Goal: Information Seeking & Learning: Check status

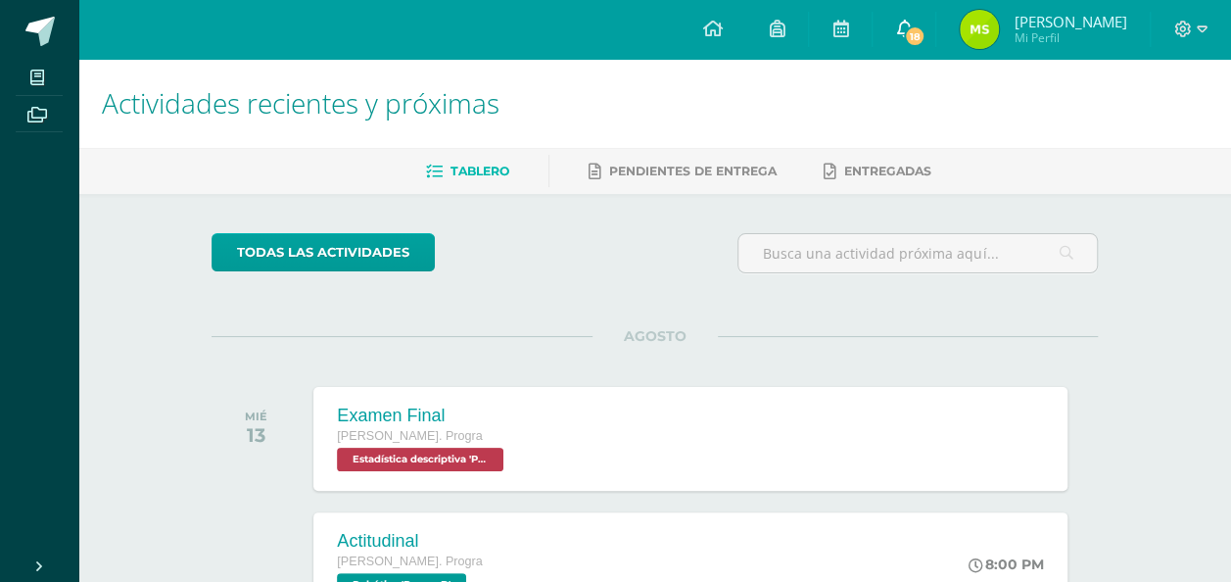
click at [907, 41] on link "18" at bounding box center [904, 29] width 63 height 59
click at [1034, 35] on span "Mi Perfil" at bounding box center [1070, 37] width 113 height 17
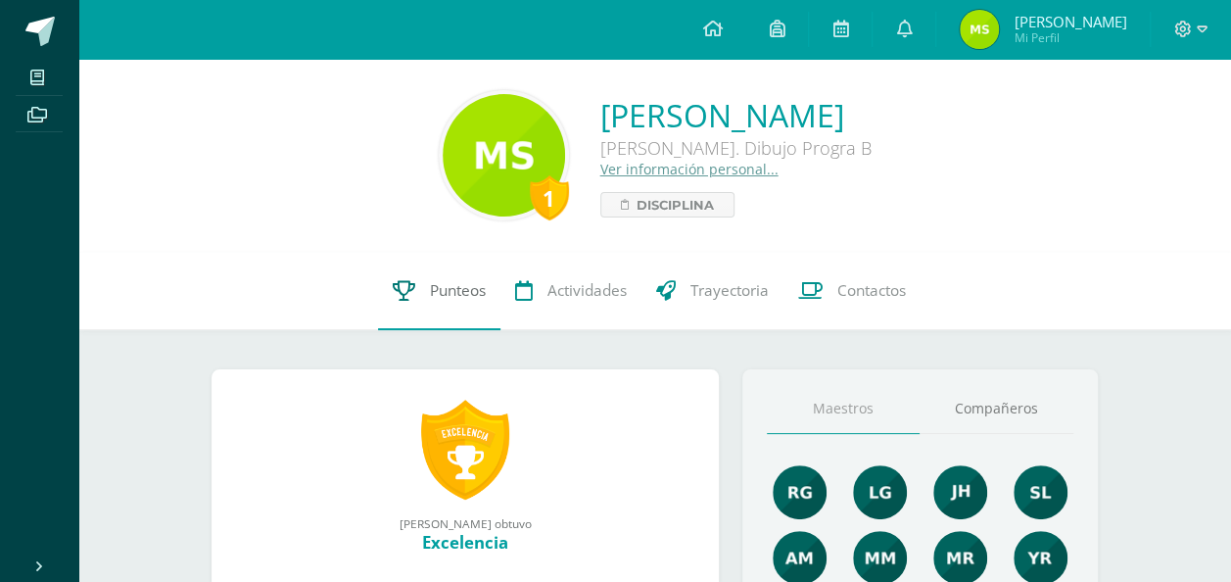
click at [400, 263] on link "Punteos" at bounding box center [439, 291] width 122 height 78
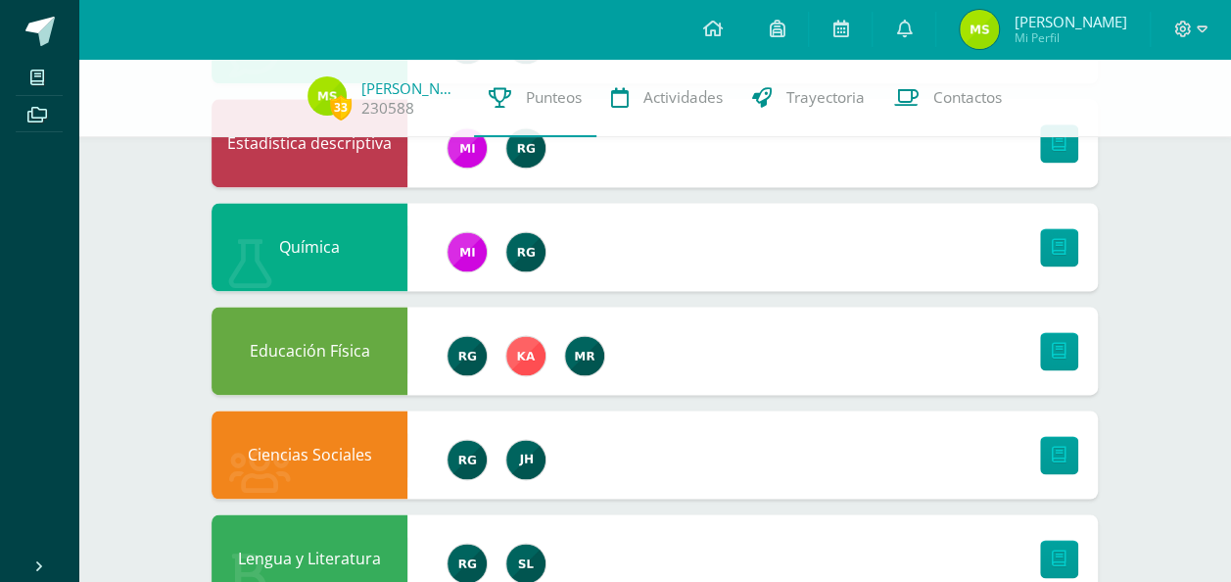
scroll to position [1266, 0]
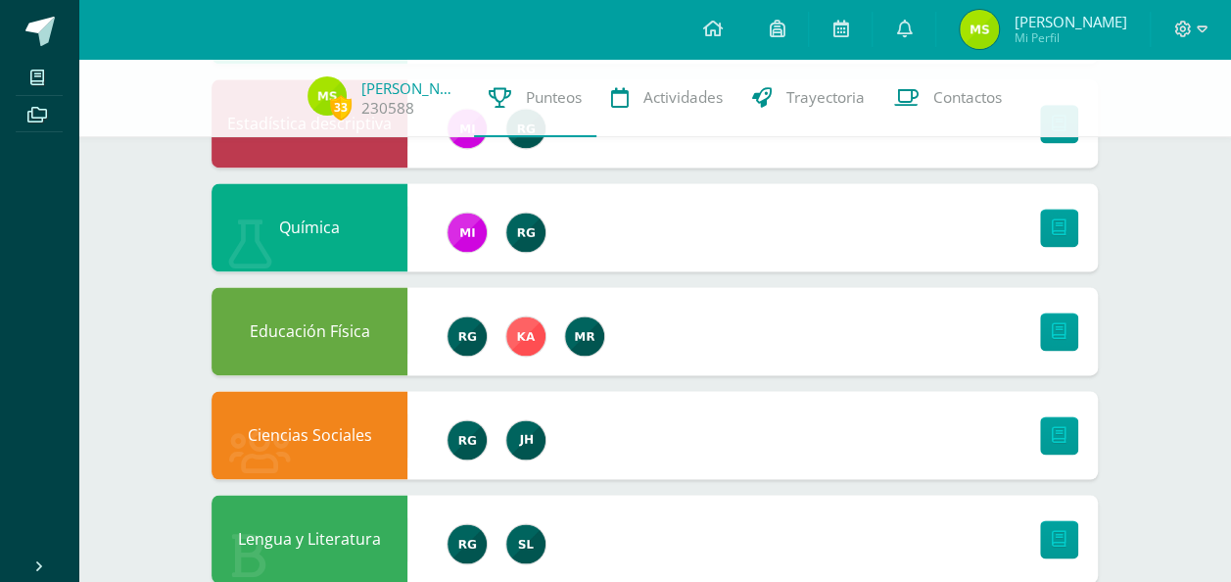
drag, startPoint x: 1229, startPoint y: 201, endPoint x: 1245, endPoint y: 188, distance: 20.2
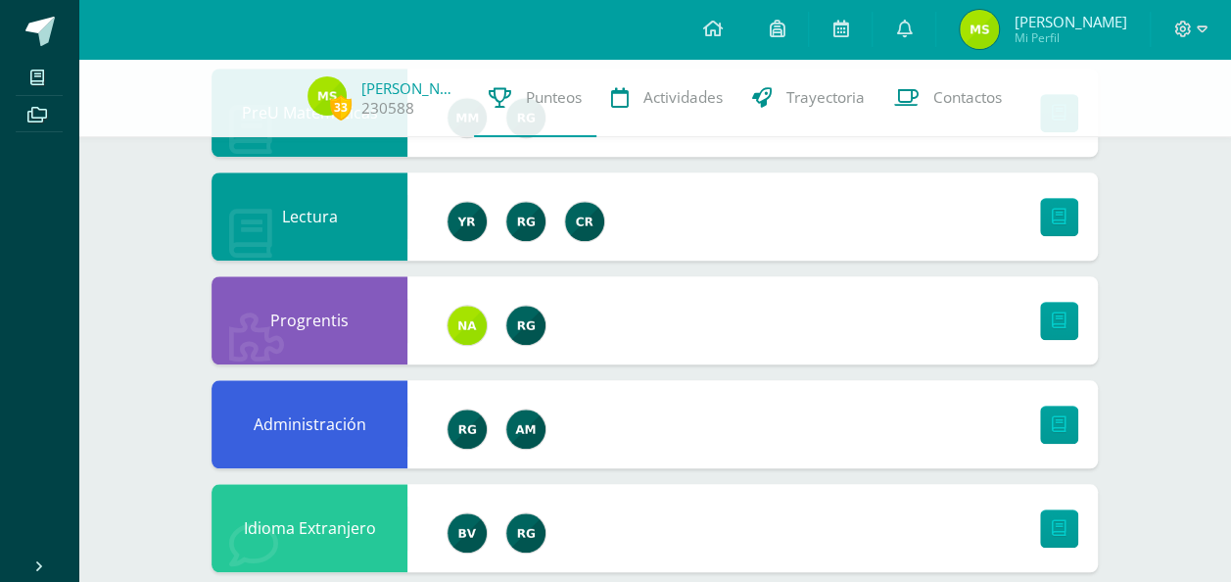
scroll to position [249, 0]
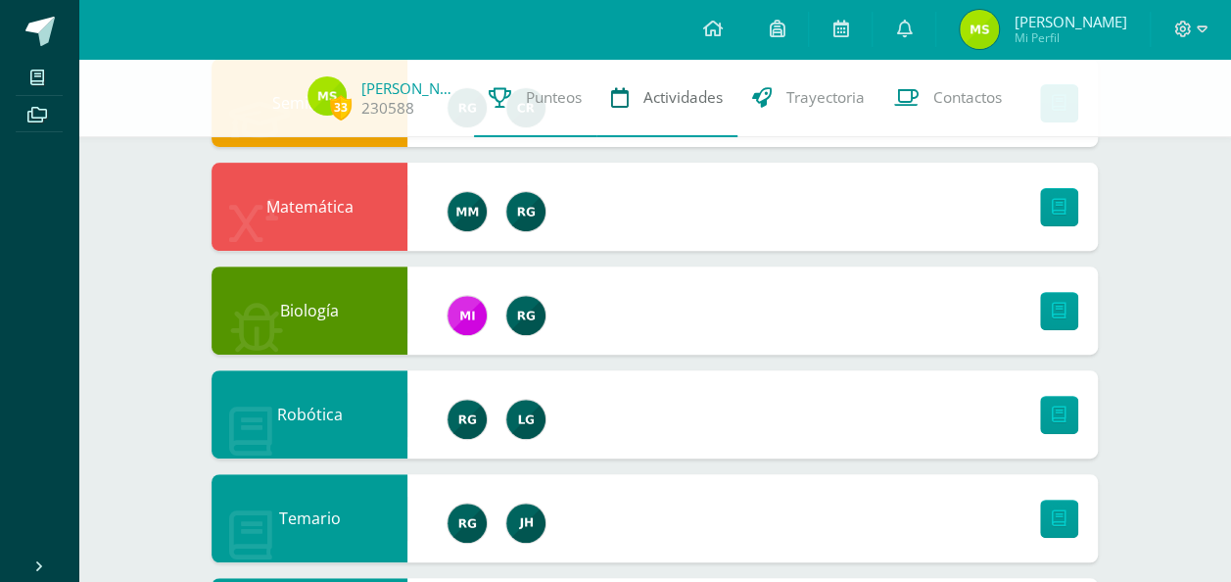
click at [660, 101] on span "Actividades" at bounding box center [682, 97] width 79 height 21
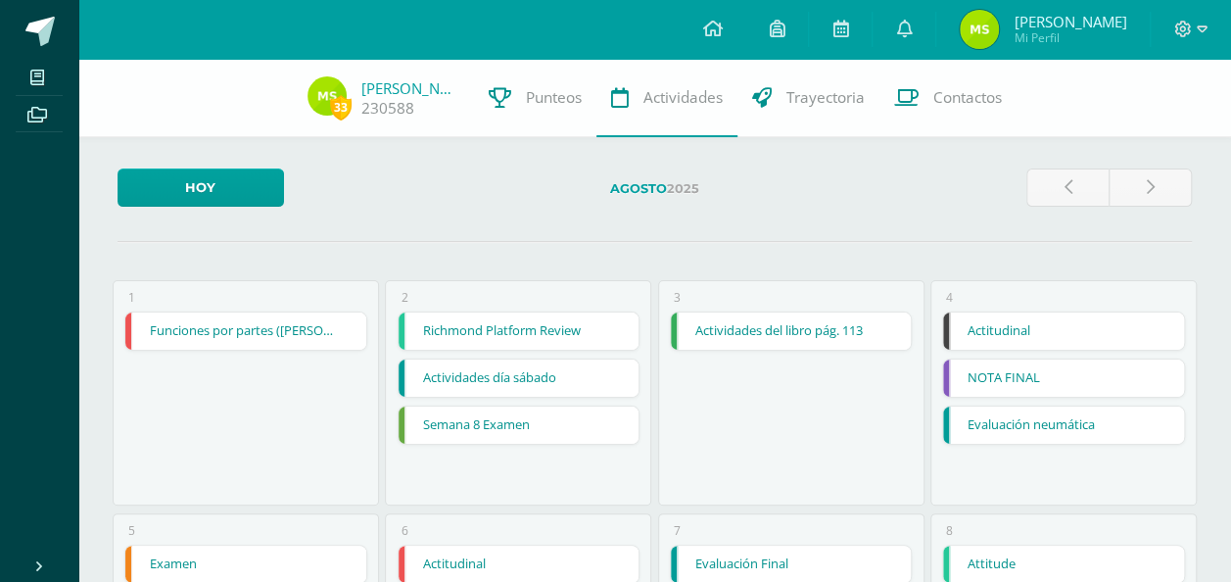
click at [512, 70] on link "Punteos" at bounding box center [535, 98] width 122 height 78
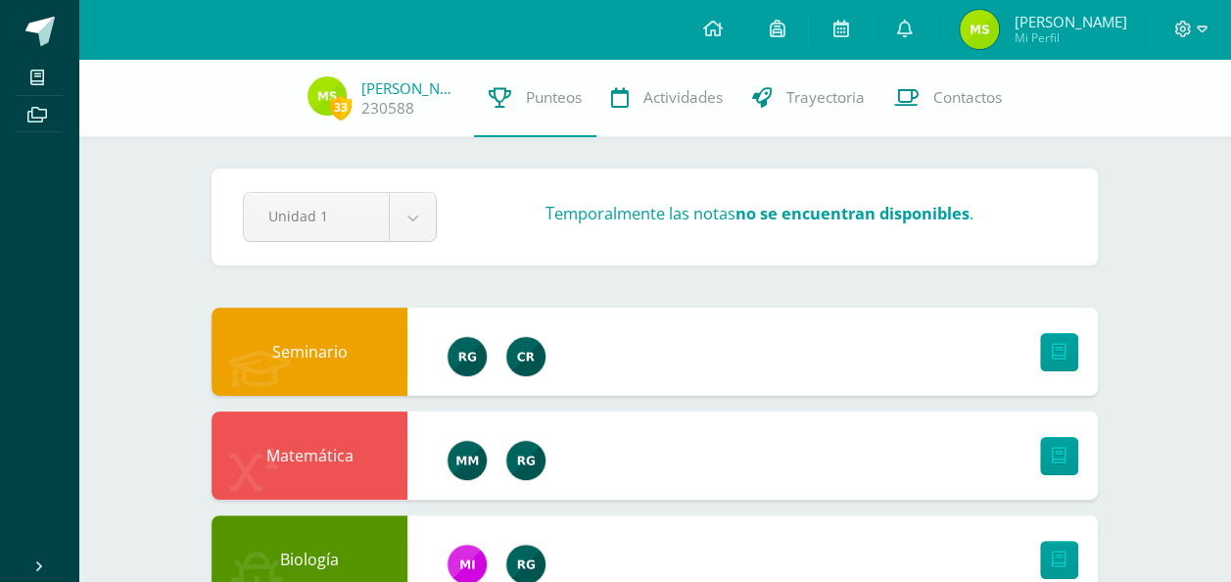
click at [374, 120] on div "33 Maylee Santos 230588 Punteos Actividades Trayectoria Contactos" at bounding box center [615, 98] width 1231 height 78
click at [370, 88] on link "[PERSON_NAME]" at bounding box center [410, 88] width 98 height 20
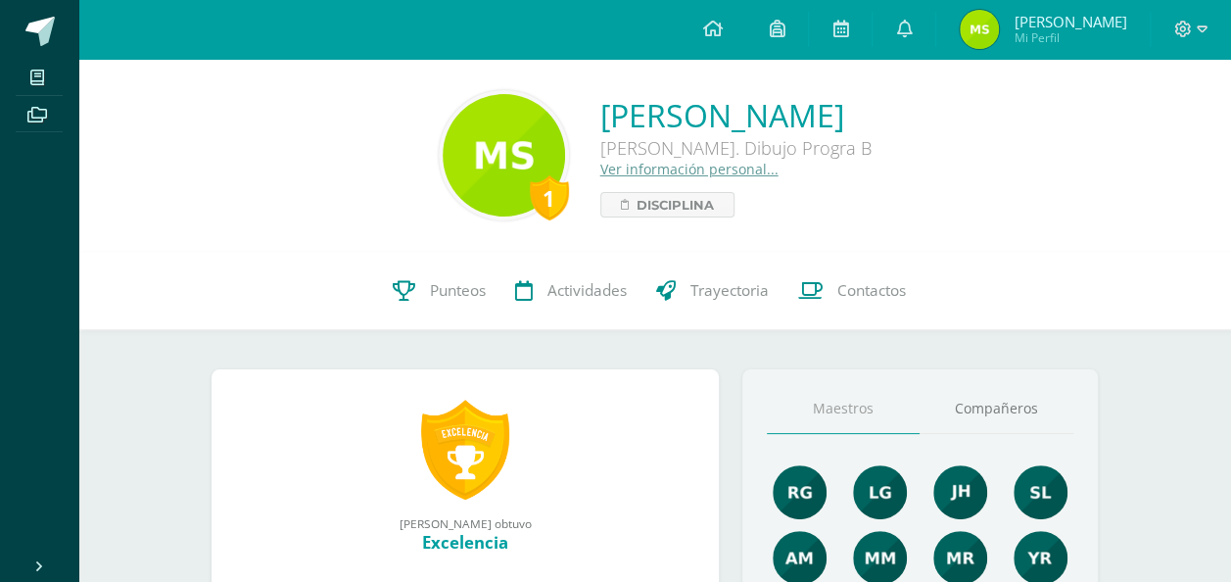
click at [437, 454] on link at bounding box center [465, 450] width 88 height 102
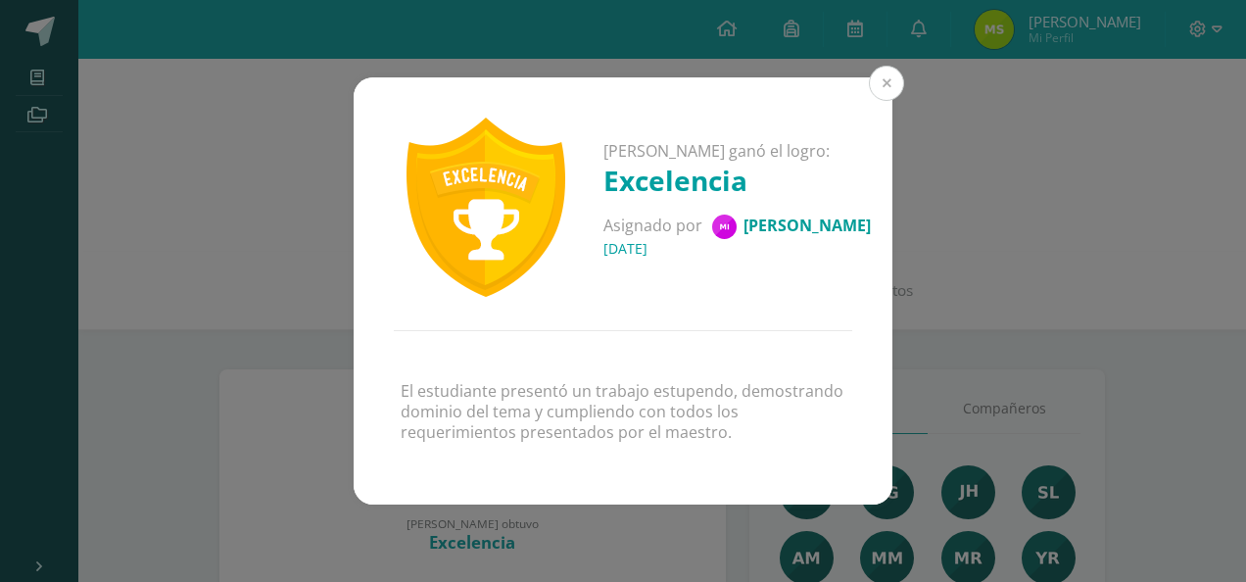
click at [870, 83] on button at bounding box center [886, 83] width 35 height 35
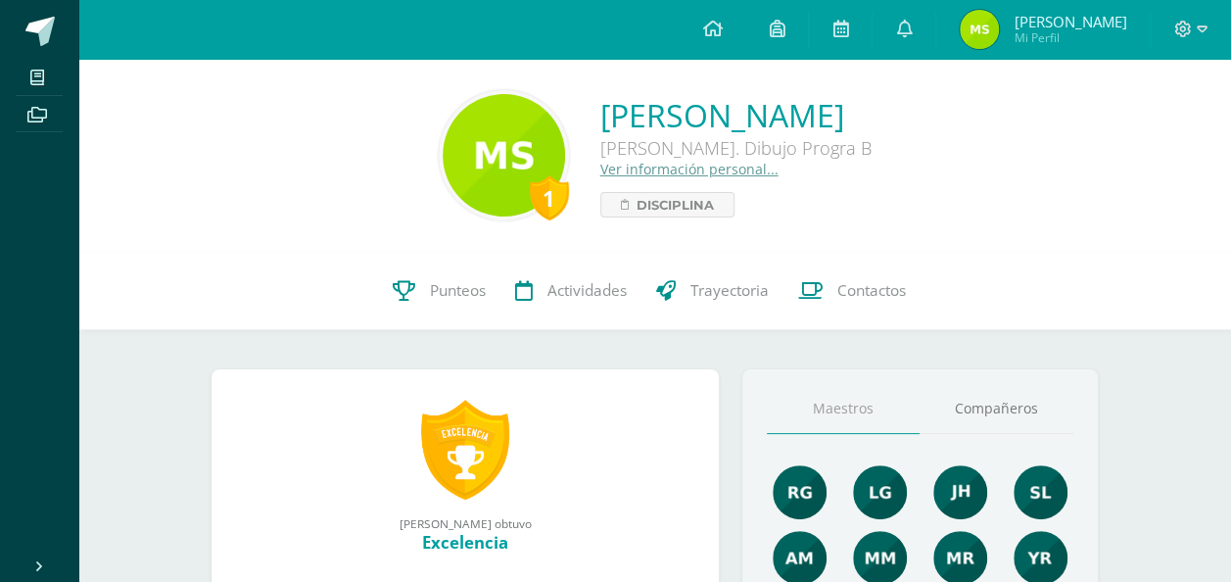
click at [1060, 16] on span "[PERSON_NAME]" at bounding box center [1070, 22] width 113 height 20
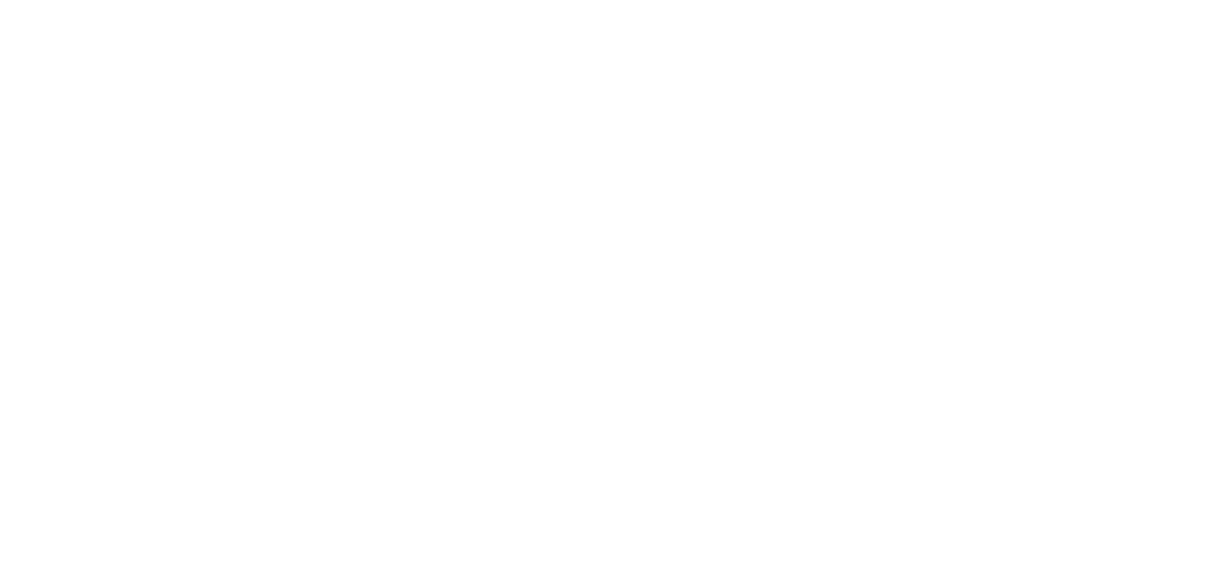
click at [1060, 0] on html at bounding box center [615, 0] width 1231 height 0
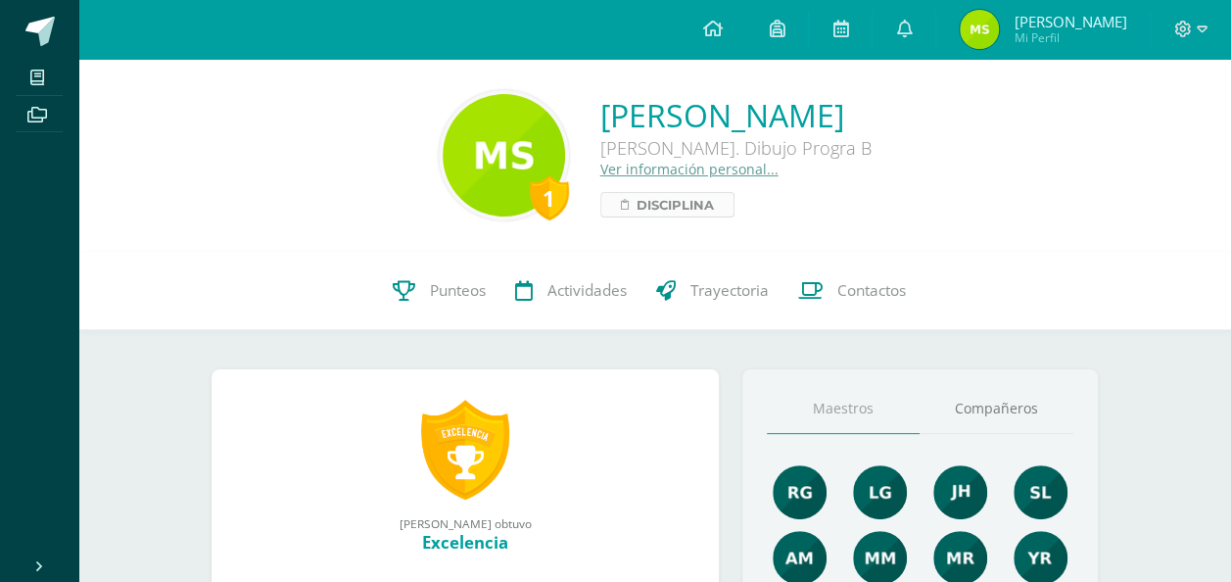
click at [637, 212] on span "Disciplina" at bounding box center [675, 205] width 77 height 24
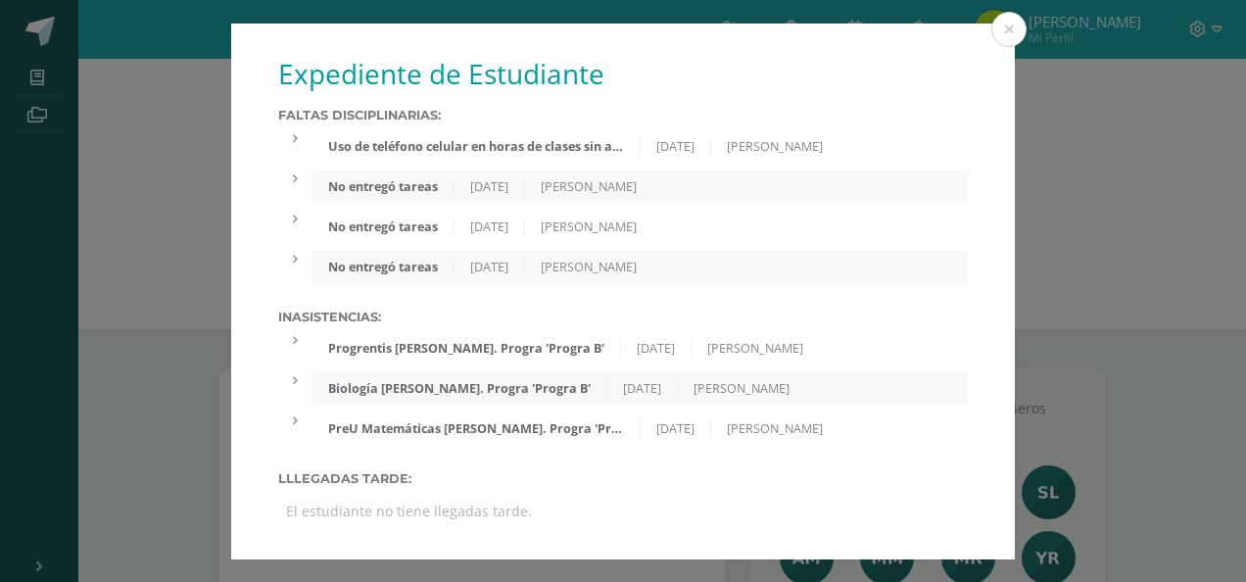
drag, startPoint x: 977, startPoint y: 138, endPoint x: 901, endPoint y: 89, distance: 90.7
click at [901, 89] on div "Expediente de Estudiante Faltas Disciplinarias: Uso de teléfono celular en hora…" at bounding box center [623, 292] width 784 height 536
drag, startPoint x: 901, startPoint y: 89, endPoint x: 821, endPoint y: 101, distance: 81.2
click at [821, 101] on div "Expediente de Estudiante Faltas Disciplinarias: Uso de teléfono celular en hora…" at bounding box center [623, 292] width 784 height 536
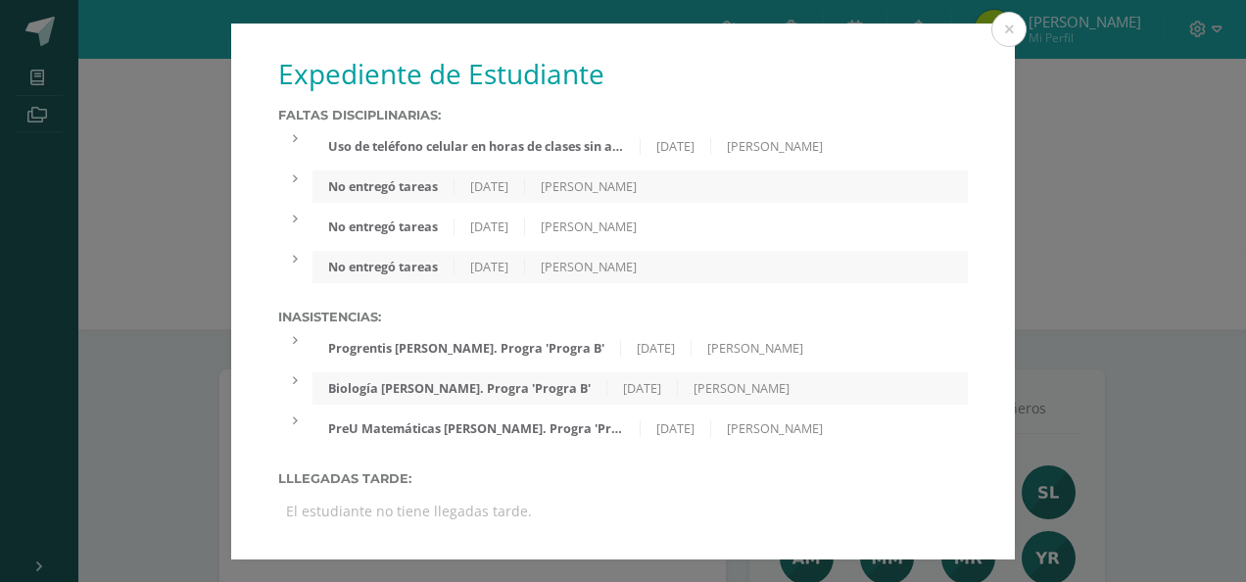
click at [925, 339] on div "Progrentis [PERSON_NAME]. Progra 'Progra B' [DATE] [PERSON_NAME]" at bounding box center [639, 348] width 655 height 32
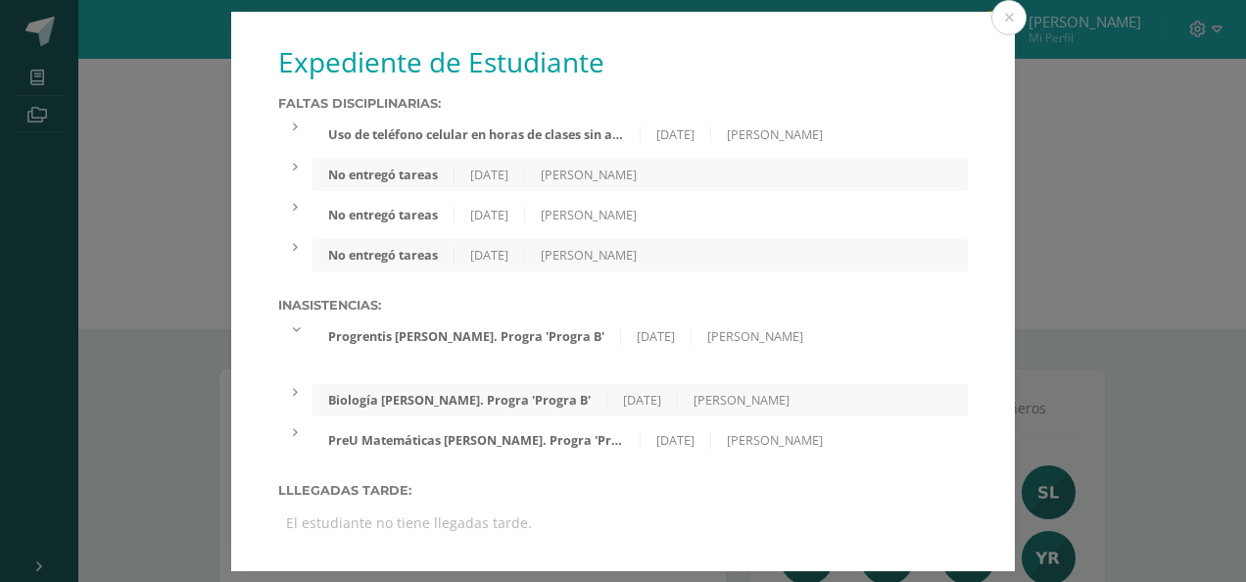
click at [838, 345] on div "Progrentis [PERSON_NAME]. Progra 'Progra B' [DATE] [PERSON_NAME]" at bounding box center [639, 336] width 655 height 32
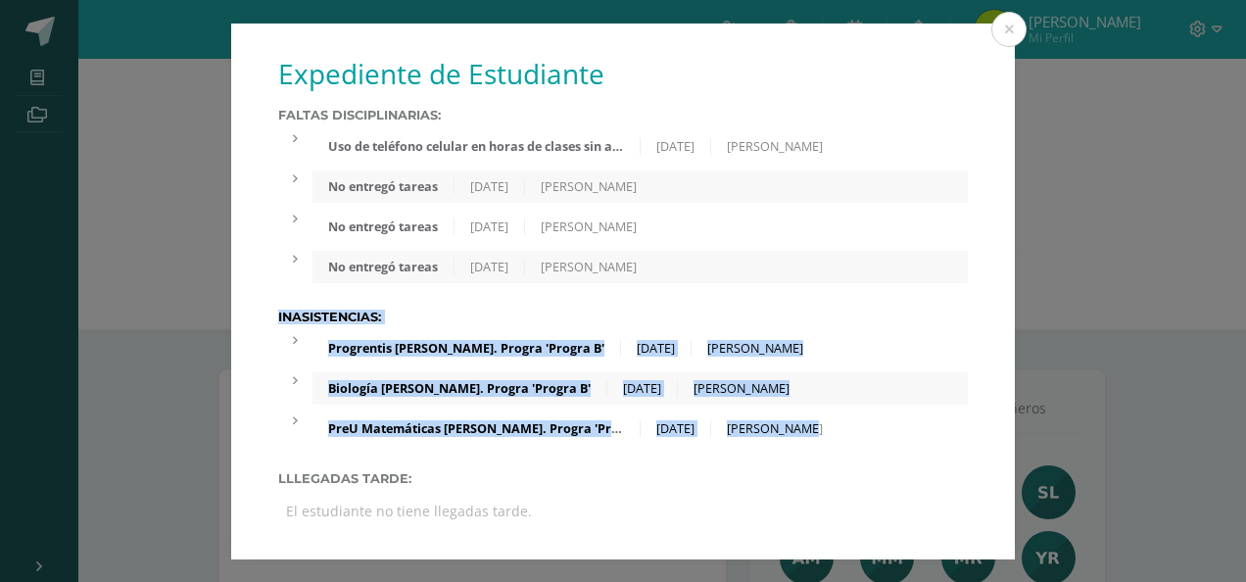
drag, startPoint x: 880, startPoint y: 431, endPoint x: 895, endPoint y: 446, distance: 21.5
click at [895, 446] on div "Expediente de Estudiante Faltas Disciplinarias: Uso de teléfono celular en hora…" at bounding box center [623, 292] width 784 height 536
